Goal: Navigation & Orientation: Find specific page/section

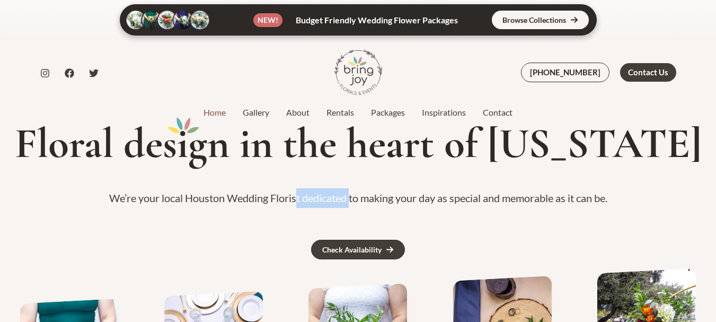
drag, startPoint x: 294, startPoint y: 194, endPoint x: 358, endPoint y: 198, distance: 64.3
click at [358, 198] on p "We’re your local Houston Wedding Florist dedicated to making your day as specia…" at bounding box center [358, 198] width 691 height 20
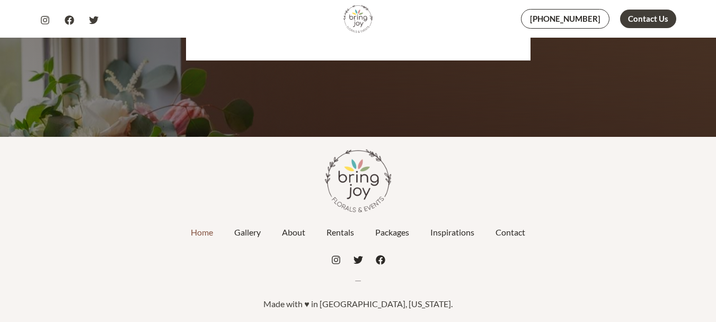
scroll to position [5104, 0]
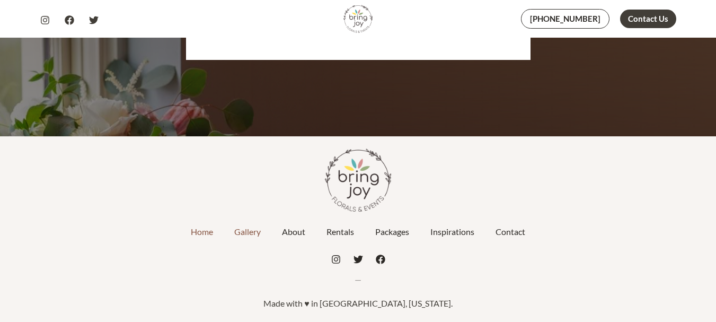
click at [245, 233] on link "Gallery" at bounding box center [248, 231] width 48 height 27
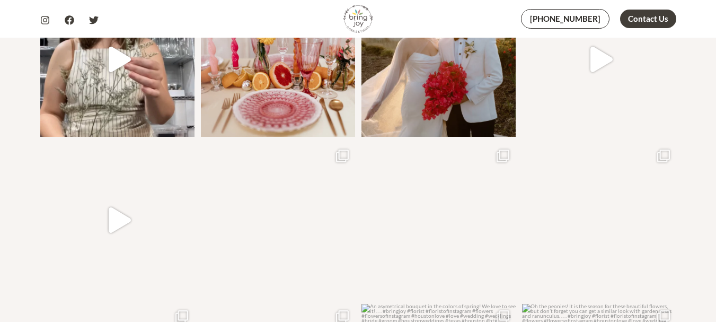
scroll to position [1209, 0]
